Goal: Task Accomplishment & Management: Manage account settings

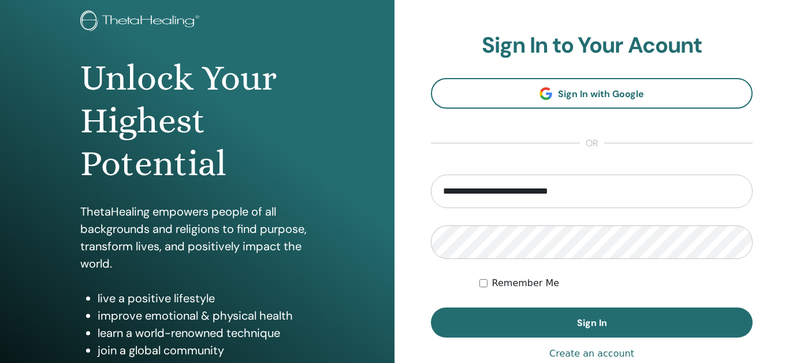
scroll to position [70, 0]
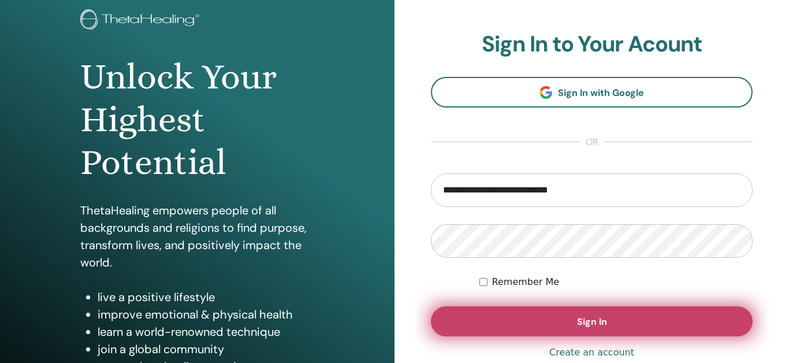
type input "**********"
click at [571, 323] on button "Sign In" at bounding box center [592, 321] width 322 height 30
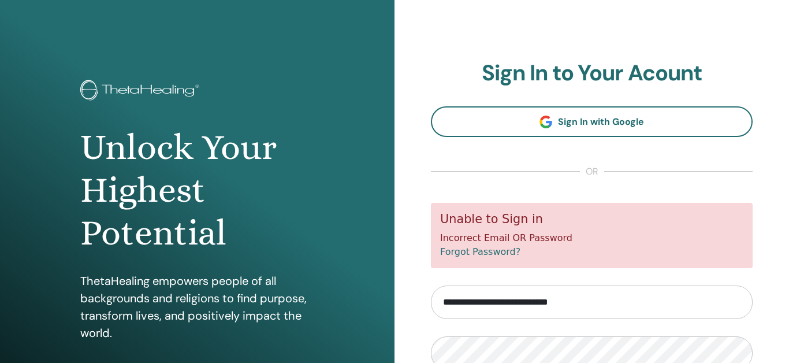
click at [566, 303] on input "**********" at bounding box center [592, 302] width 322 height 34
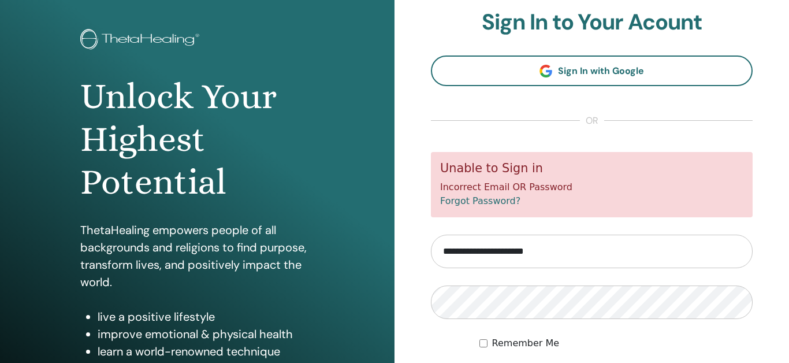
scroll to position [81, 0]
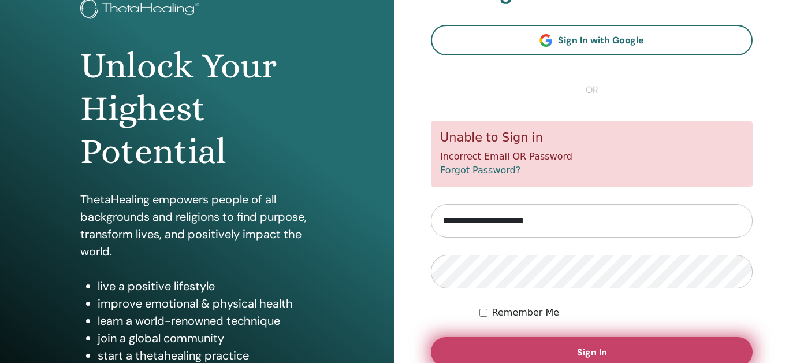
type input "**********"
click at [580, 348] on span "Sign In" at bounding box center [592, 352] width 30 height 12
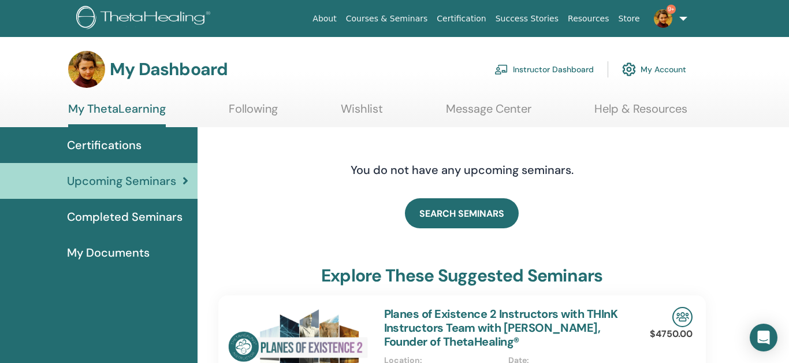
click at [556, 68] on link "Instructor Dashboard" at bounding box center [543, 69] width 99 height 25
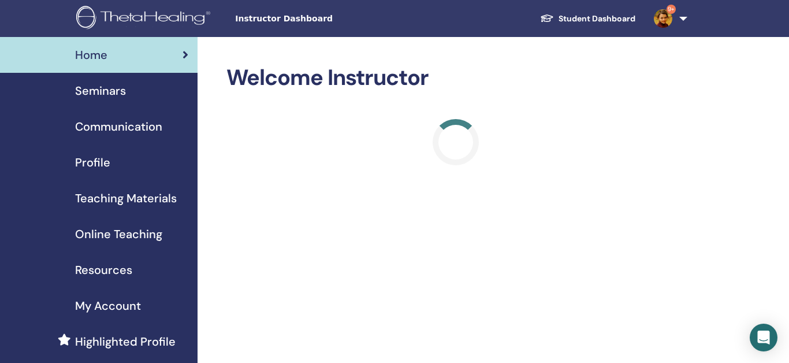
click at [94, 92] on span "Seminars" at bounding box center [100, 90] width 51 height 17
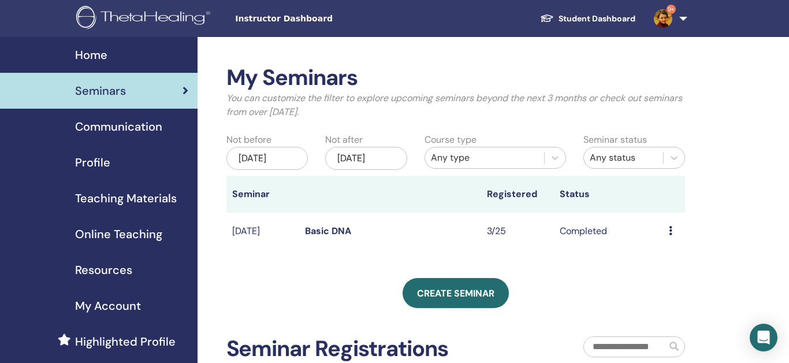
click at [381, 162] on div "[DATE]" at bounding box center [366, 158] width 82 height 23
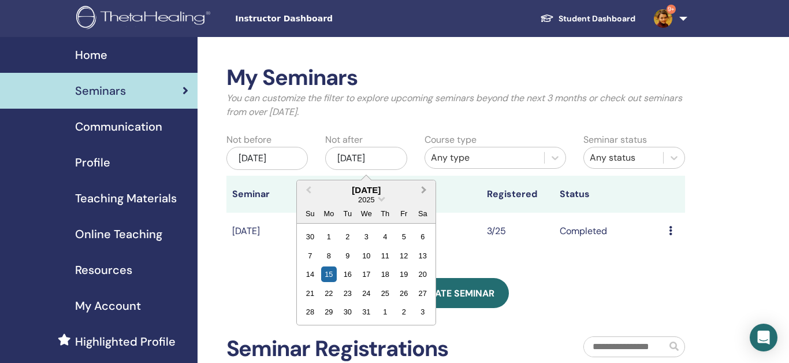
click at [429, 190] on button "Next Month" at bounding box center [425, 190] width 18 height 18
click at [424, 190] on span "Next Month" at bounding box center [424, 190] width 0 height 12
click at [423, 241] on div "7" at bounding box center [423, 237] width 16 height 16
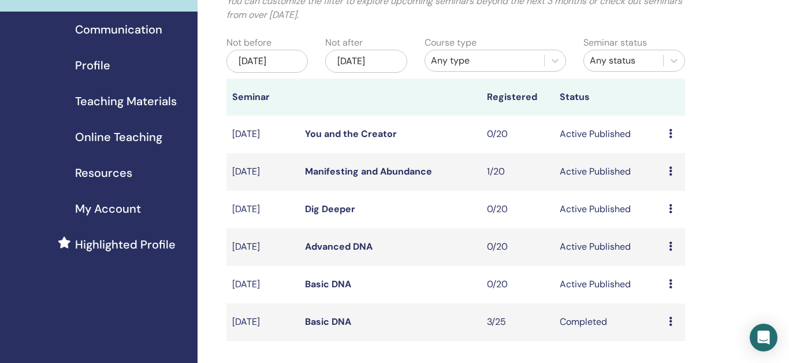
scroll to position [98, 0]
click at [672, 172] on icon at bounding box center [670, 170] width 3 height 9
click at [663, 199] on link "Edit" at bounding box center [658, 199] width 17 height 12
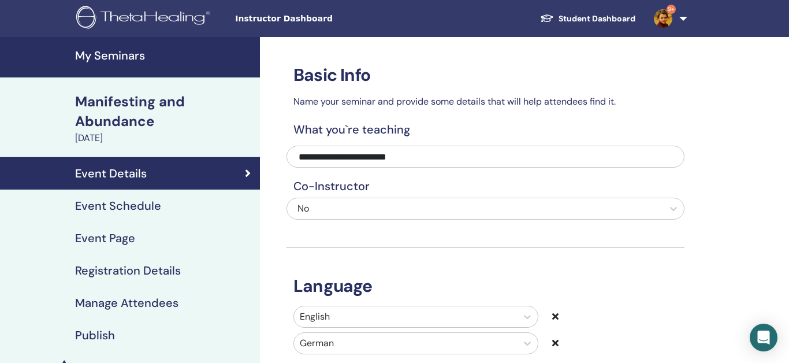
click at [125, 207] on h4 "Event Schedule" at bounding box center [118, 206] width 86 height 14
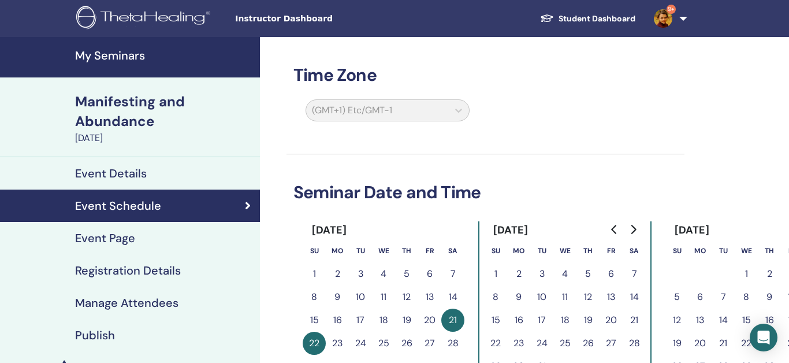
click at [635, 344] on button "28" at bounding box center [634, 343] width 23 height 23
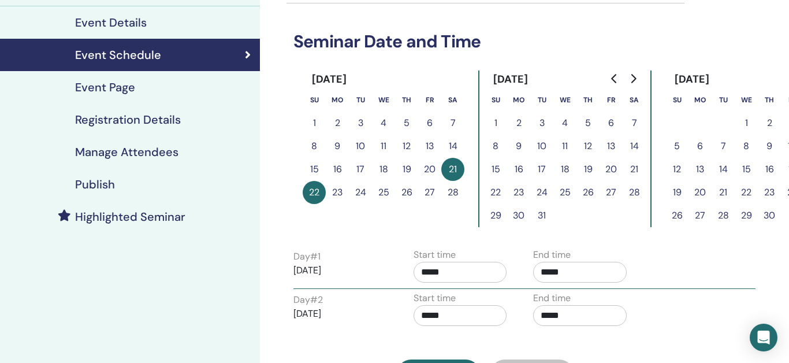
scroll to position [151, 0]
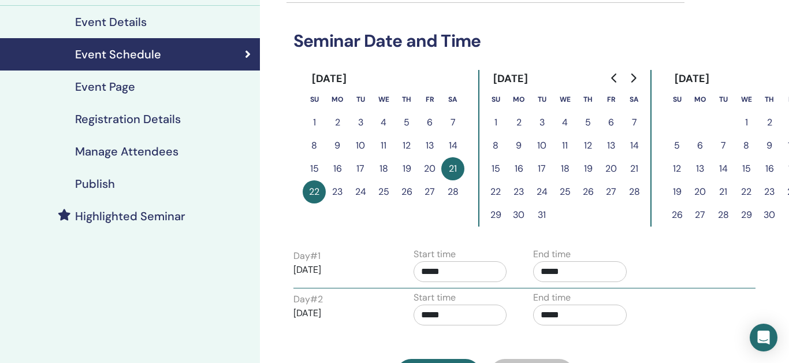
click at [638, 189] on button "28" at bounding box center [634, 191] width 23 height 23
click at [614, 192] on button "27" at bounding box center [611, 191] width 23 height 23
click at [636, 193] on button "28" at bounding box center [634, 191] width 23 height 23
